Goal: Task Accomplishment & Management: Use online tool/utility

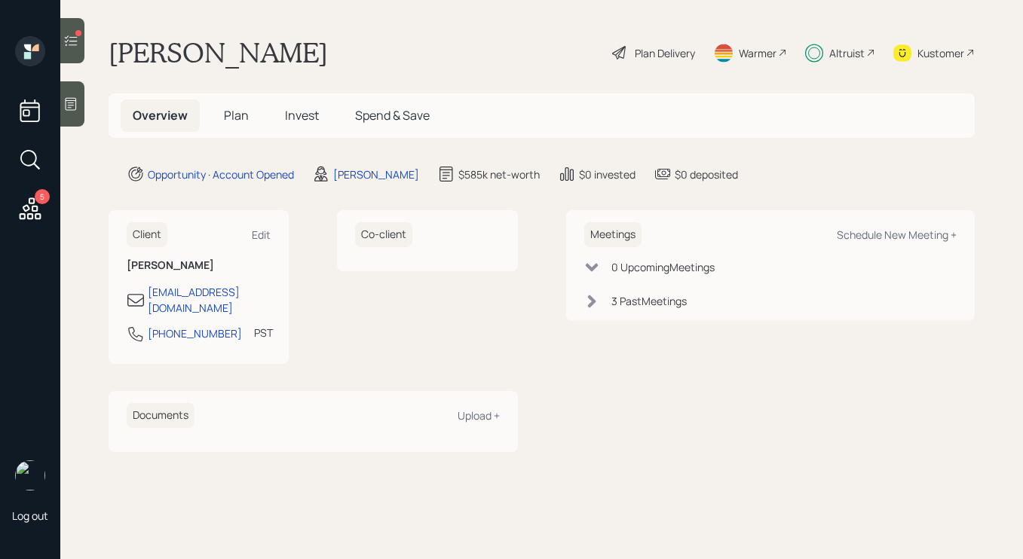
click at [835, 49] on div "Altruist" at bounding box center [846, 53] width 35 height 16
click at [35, 221] on icon at bounding box center [30, 208] width 27 height 27
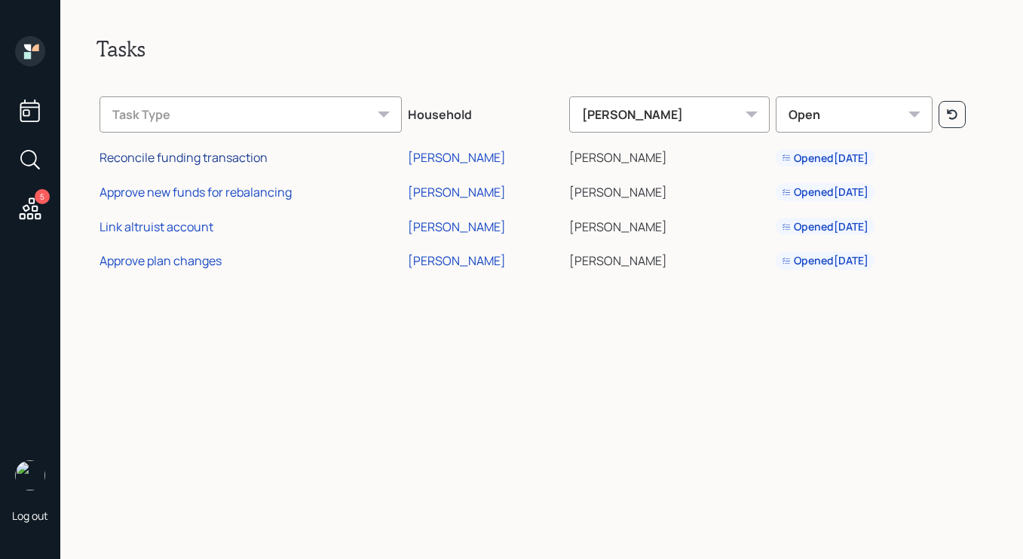
click at [187, 157] on div "Reconcile funding transaction" at bounding box center [184, 157] width 168 height 17
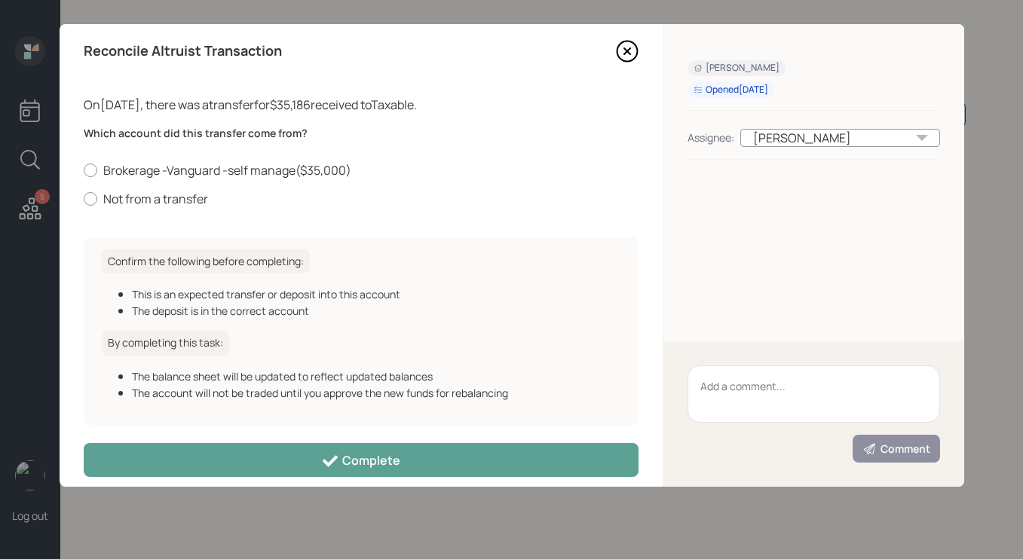
scroll to position [23, 0]
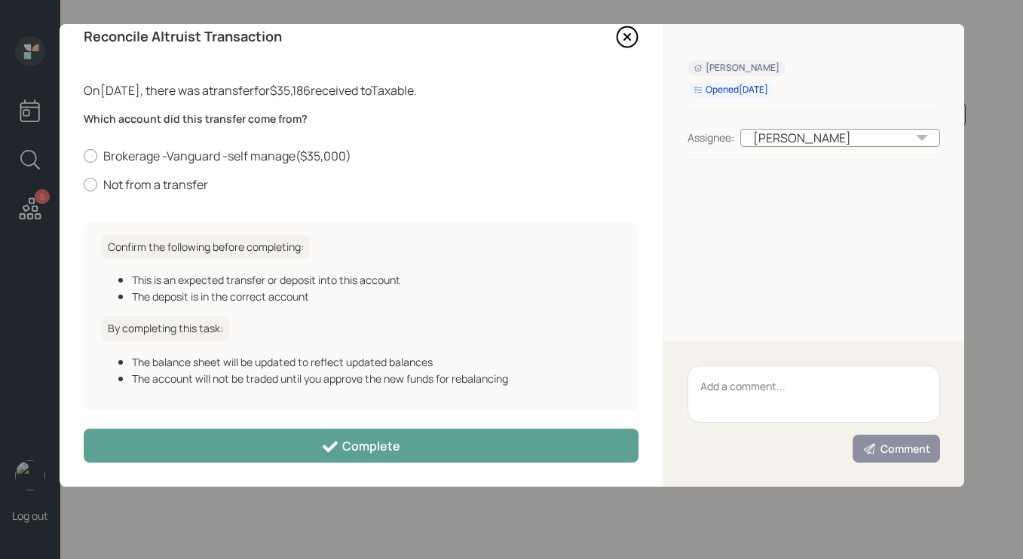
click at [624, 34] on icon at bounding box center [627, 37] width 6 height 6
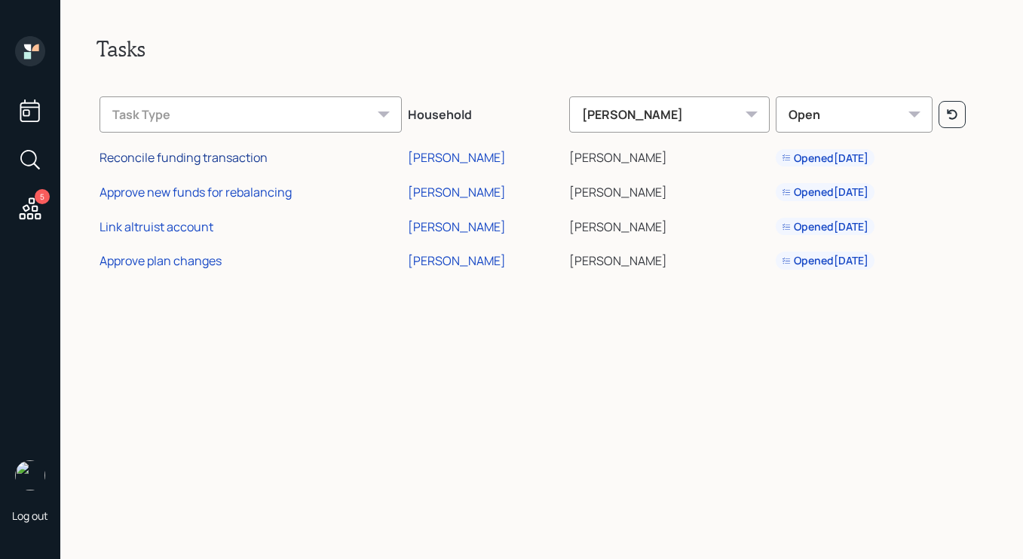
click at [234, 161] on div "Reconcile funding transaction" at bounding box center [184, 157] width 168 height 17
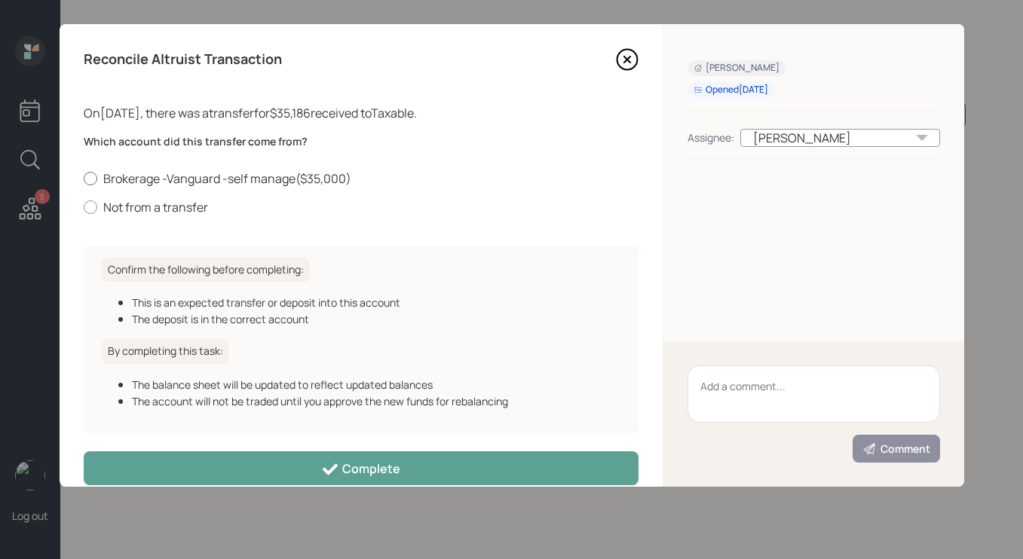
click at [90, 182] on div at bounding box center [91, 179] width 14 height 14
click at [84, 179] on input "Brokerage -Vanguard -self manage ( $35,000 )" at bounding box center [83, 178] width 1 height 1
radio input "true"
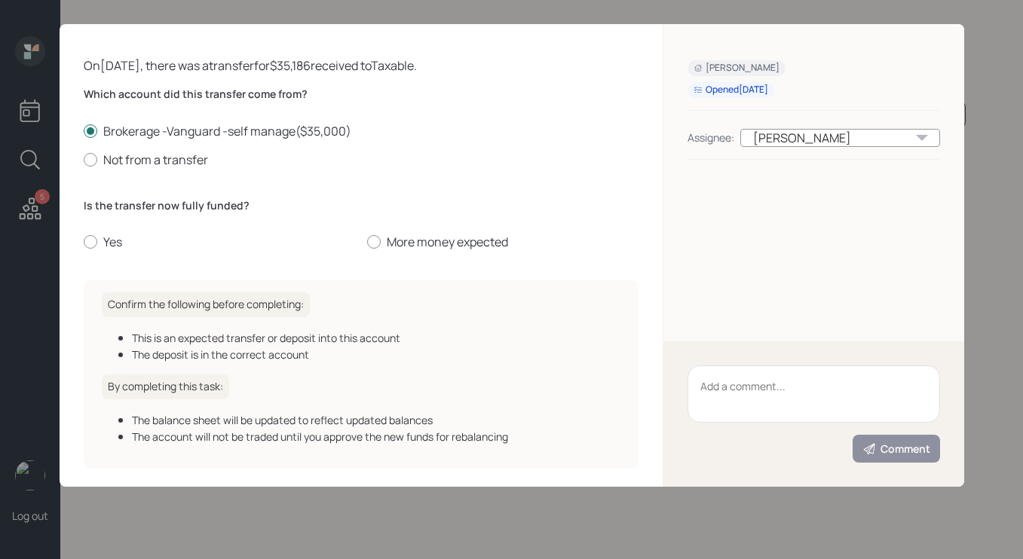
scroll to position [106, 0]
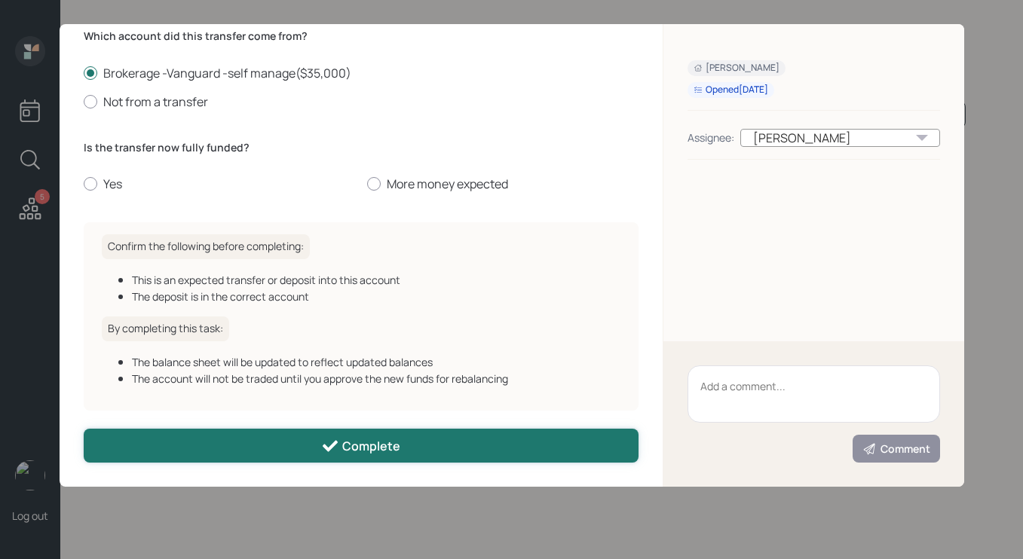
click at [388, 453] on div "Complete" at bounding box center [360, 446] width 79 height 18
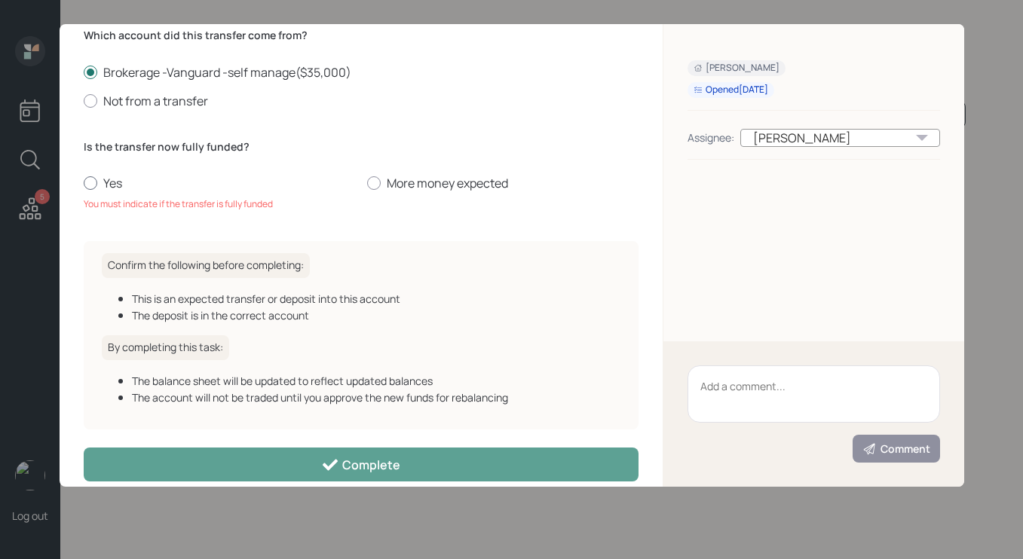
click at [97, 185] on label "Yes" at bounding box center [219, 183] width 271 height 17
click at [84, 184] on input "Yes" at bounding box center [83, 183] width 1 height 1
radio input "true"
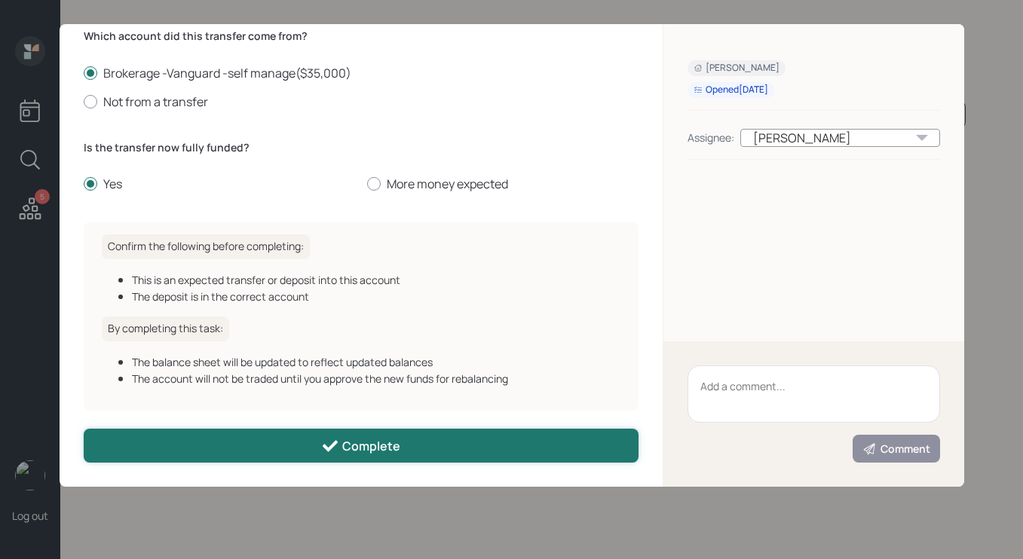
click at [459, 442] on button "Complete" at bounding box center [361, 446] width 555 height 34
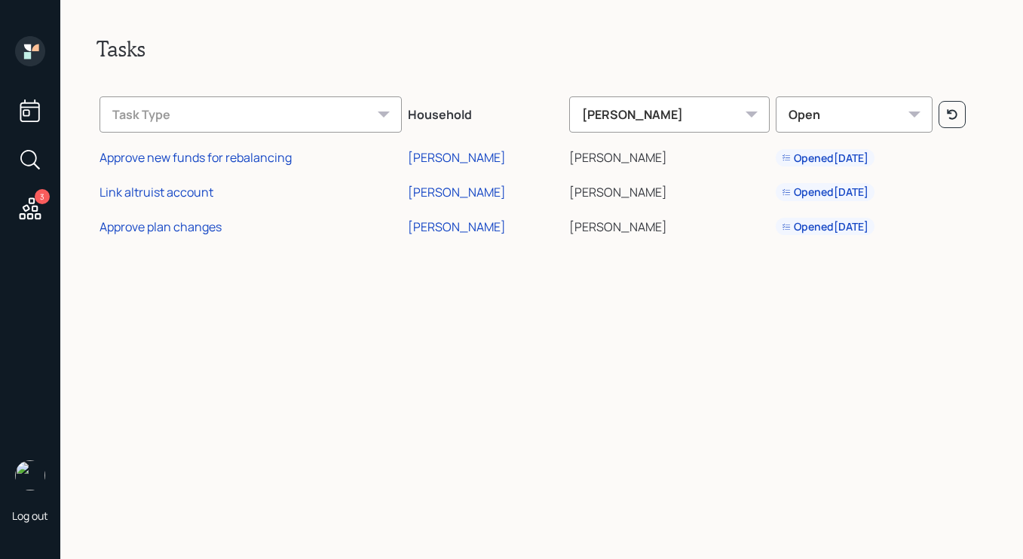
click at [188, 146] on td "Approve new funds for rebalancing" at bounding box center [251, 156] width 308 height 35
click at [186, 155] on div "Approve new funds for rebalancing" at bounding box center [196, 157] width 192 height 17
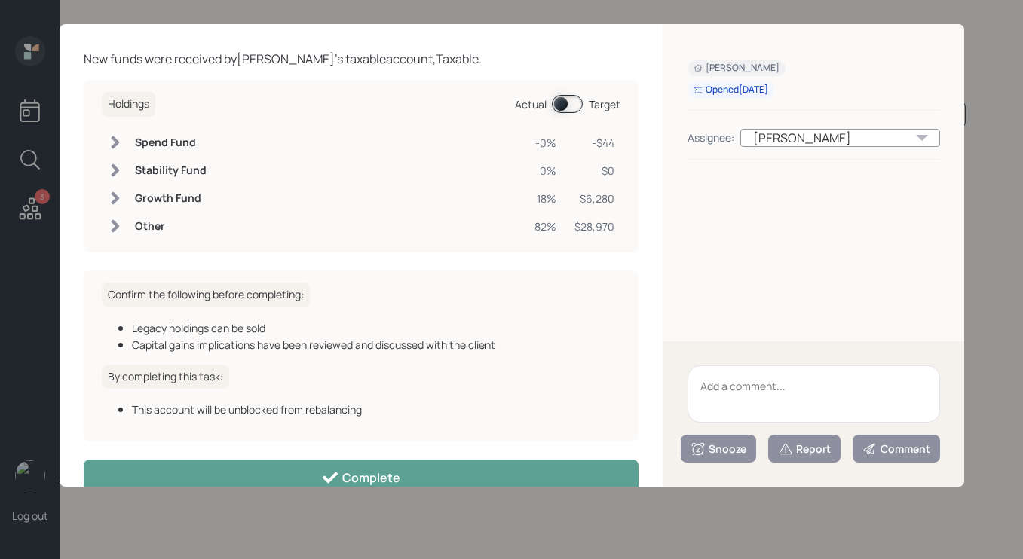
scroll to position [86, 0]
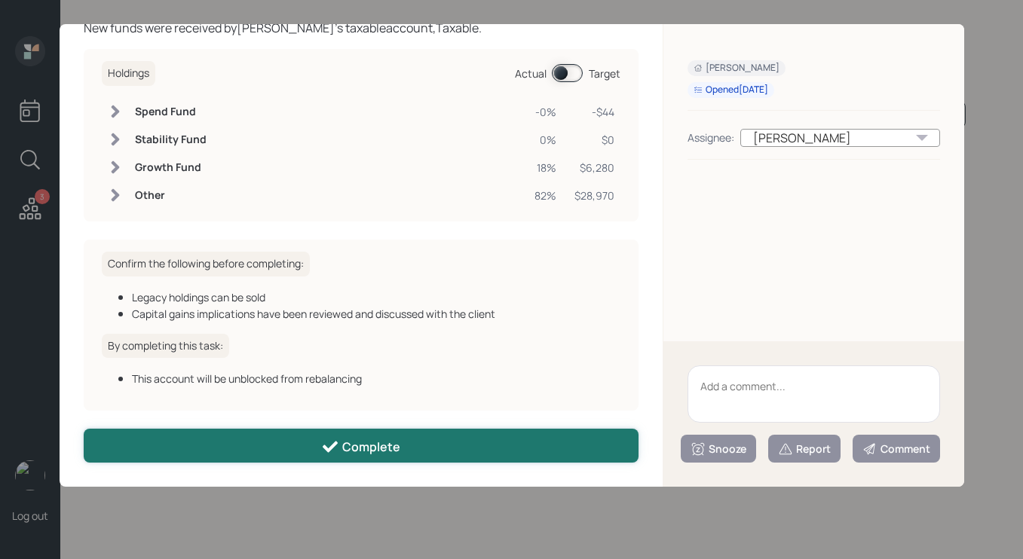
click at [382, 440] on div "Complete" at bounding box center [360, 447] width 79 height 18
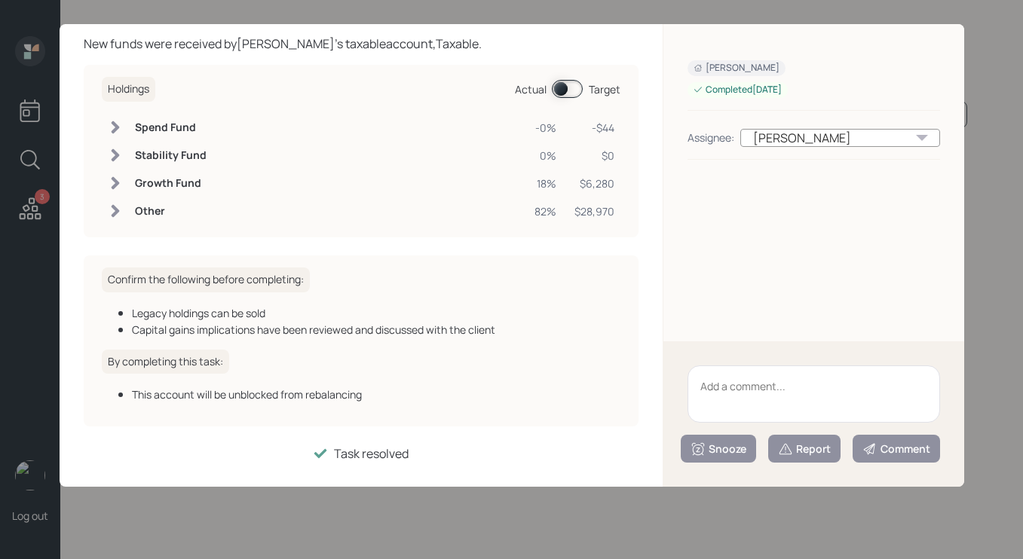
scroll to position [69, 0]
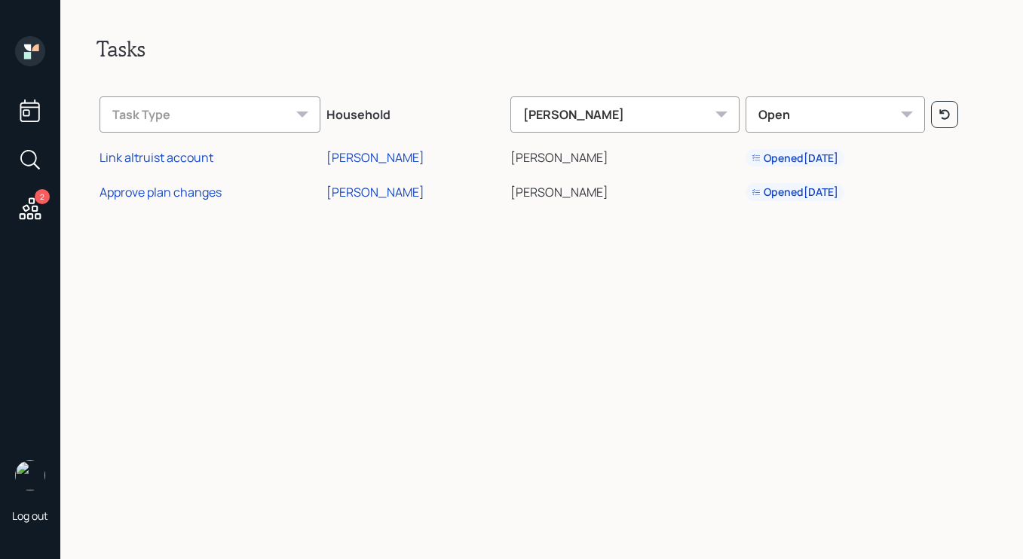
click at [382, 369] on div "Tasks Task Type Household [PERSON_NAME] Open Link altruist account [PERSON_NAME…" at bounding box center [541, 279] width 963 height 559
click at [40, 197] on div "2" at bounding box center [42, 196] width 15 height 15
click at [43, 162] on icon at bounding box center [30, 159] width 27 height 27
click at [13, 54] on div "2" at bounding box center [30, 131] width 36 height 190
click at [35, 51] on icon at bounding box center [30, 51] width 30 height 30
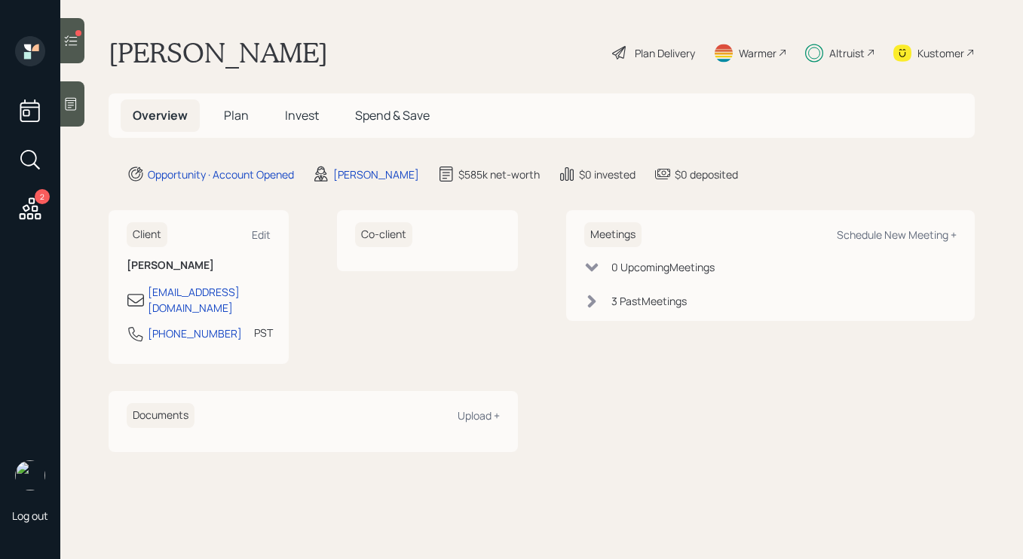
click at [76, 41] on icon at bounding box center [70, 40] width 15 height 15
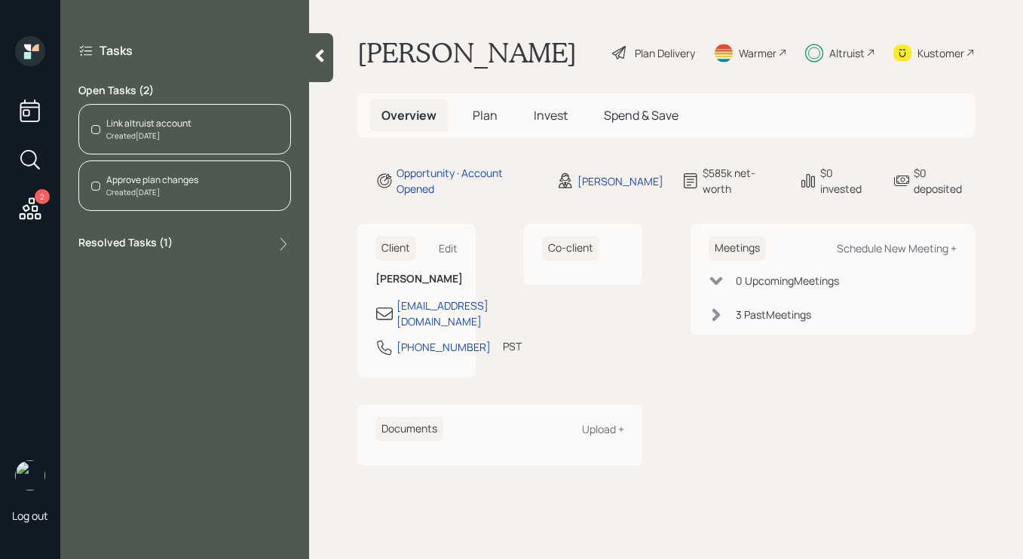
click at [458, 45] on h1 "Willie Shields" at bounding box center [466, 52] width 219 height 33
click at [37, 44] on icon at bounding box center [35, 47] width 7 height 7
click at [41, 48] on icon at bounding box center [30, 51] width 30 height 30
click at [755, 421] on div "Meetings Schedule New Meeting + 0 Upcoming Meeting s 3 Past Meeting s" at bounding box center [833, 344] width 285 height 241
drag, startPoint x: 319, startPoint y: 60, endPoint x: 328, endPoint y: 48, distance: 15.7
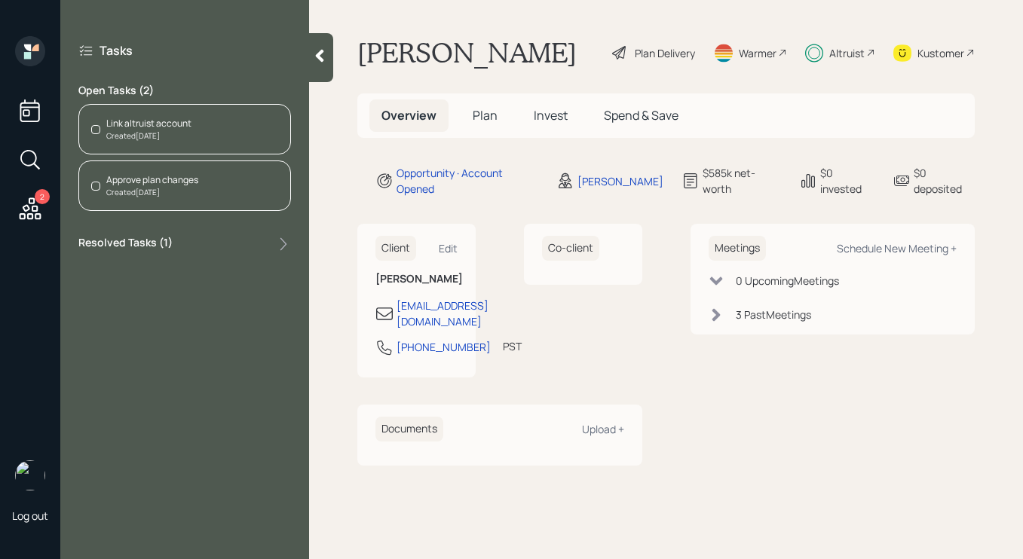
click at [317, 57] on icon at bounding box center [319, 55] width 15 height 15
